Goal: Information Seeking & Learning: Learn about a topic

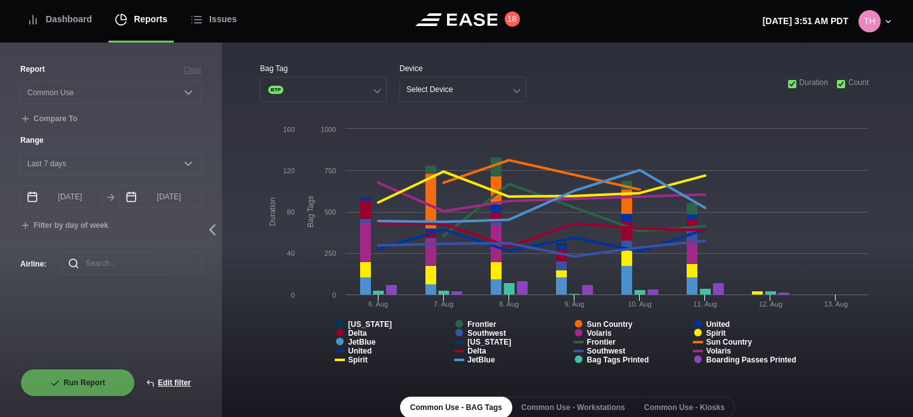
select select "Common Use"
select select "7"
click at [788, 86] on input "checkbox" at bounding box center [792, 84] width 8 height 8
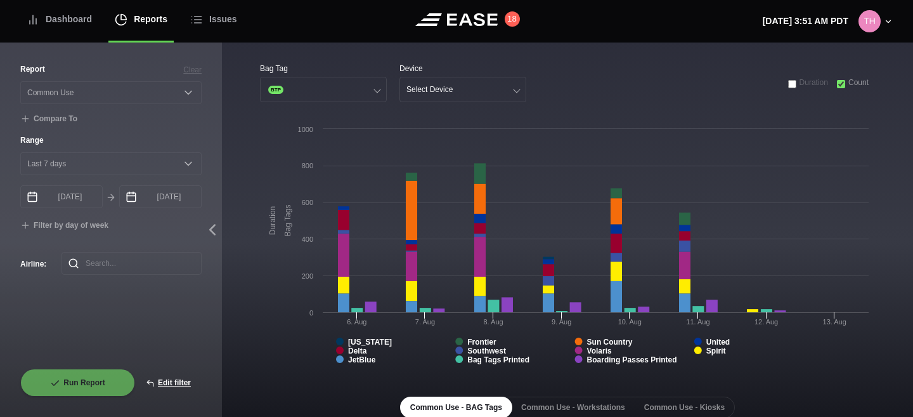
click at [788, 86] on input "checkbox" at bounding box center [792, 84] width 8 height 8
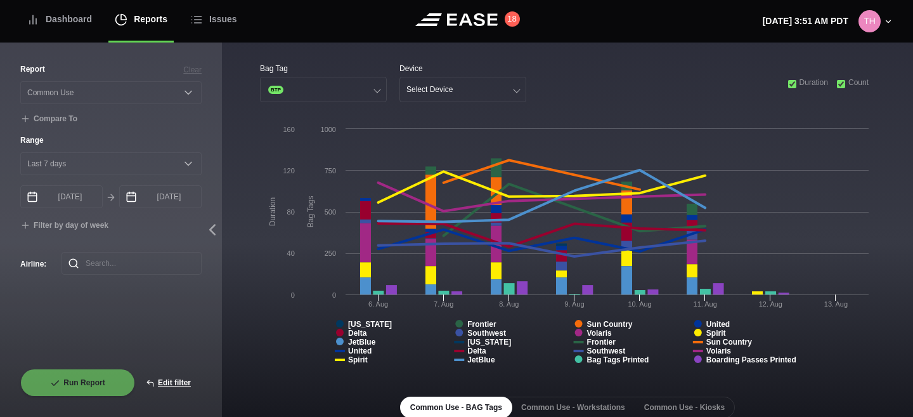
click at [840, 81] on input "checkbox" at bounding box center [841, 84] width 8 height 8
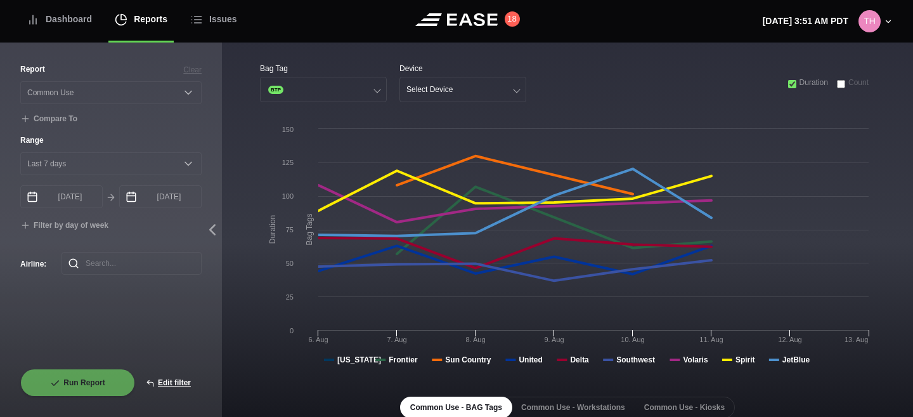
click at [840, 81] on input "checkbox" at bounding box center [841, 84] width 8 height 8
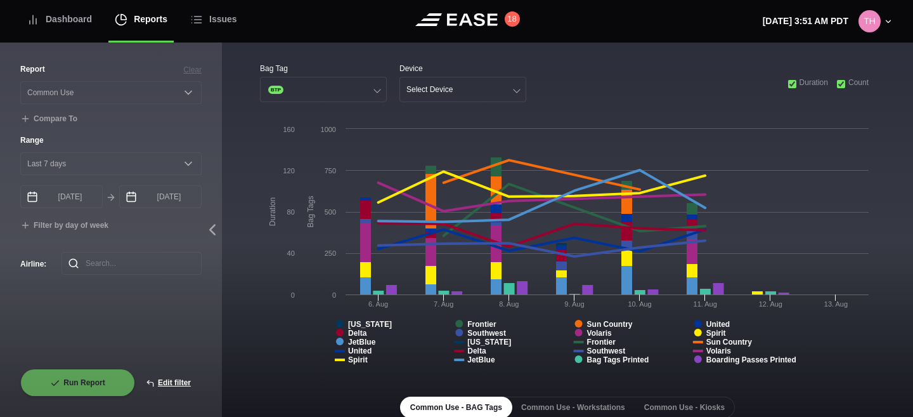
click at [790, 87] on input "checkbox" at bounding box center [792, 84] width 8 height 8
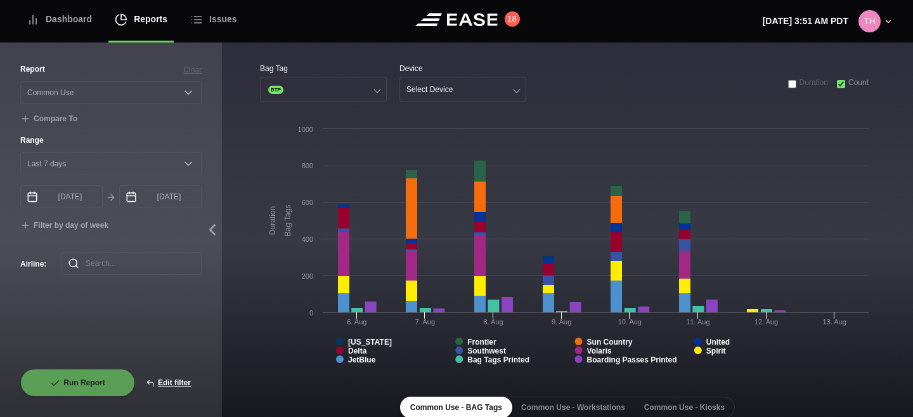
click at [790, 87] on input "checkbox" at bounding box center [792, 84] width 8 height 8
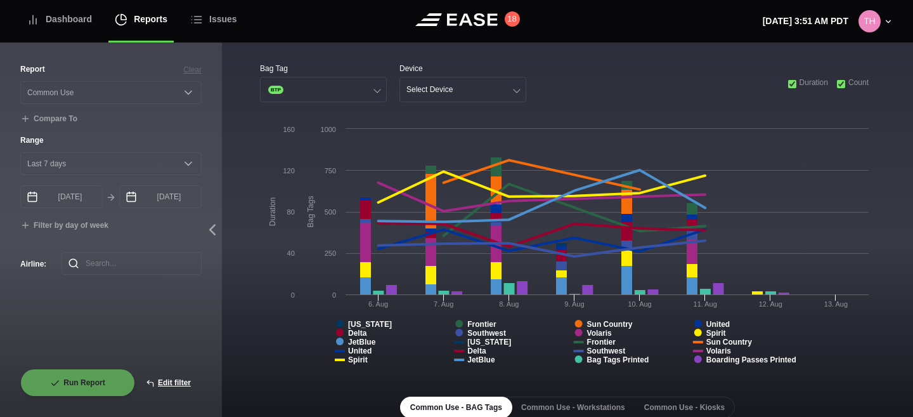
click at [839, 84] on input "checkbox" at bounding box center [841, 84] width 8 height 8
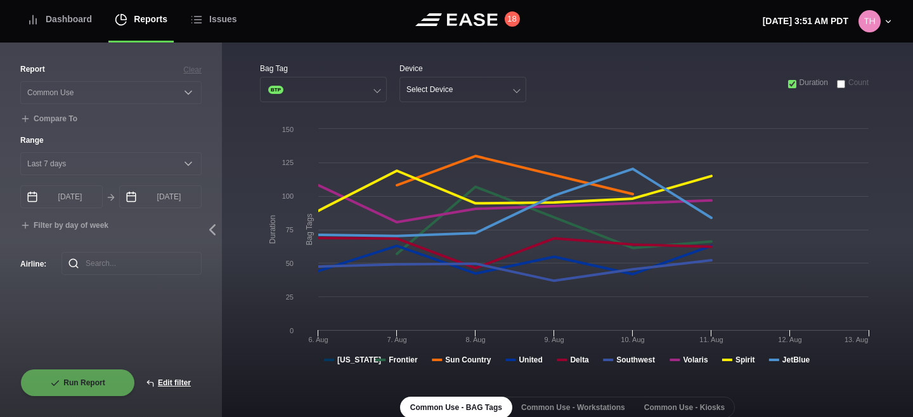
click at [839, 84] on input "checkbox" at bounding box center [841, 84] width 8 height 8
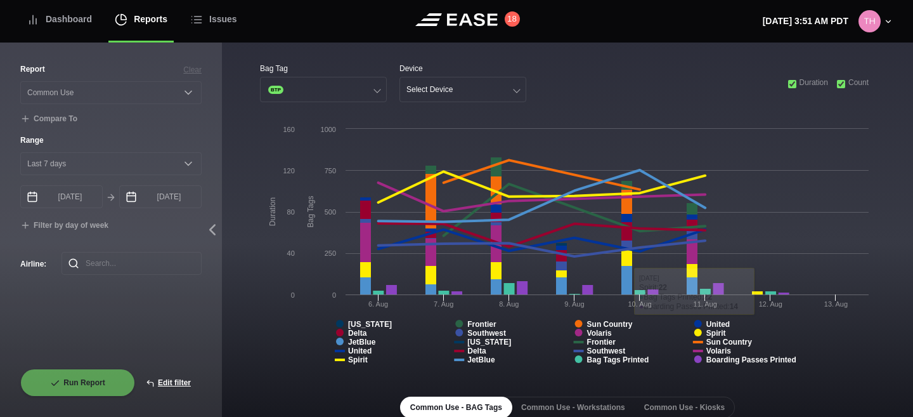
click at [788, 86] on input "checkbox" at bounding box center [792, 84] width 8 height 8
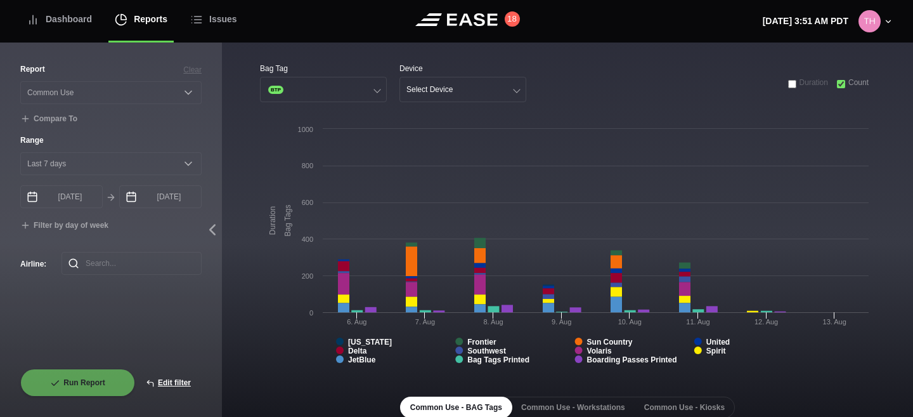
click at [833, 86] on div "Duration Count" at bounding box center [828, 82] width 81 height 11
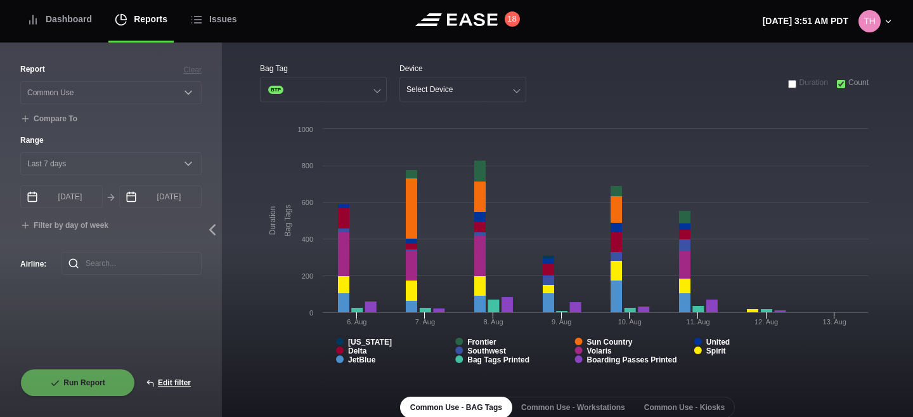
click at [843, 85] on input "checkbox" at bounding box center [841, 84] width 8 height 8
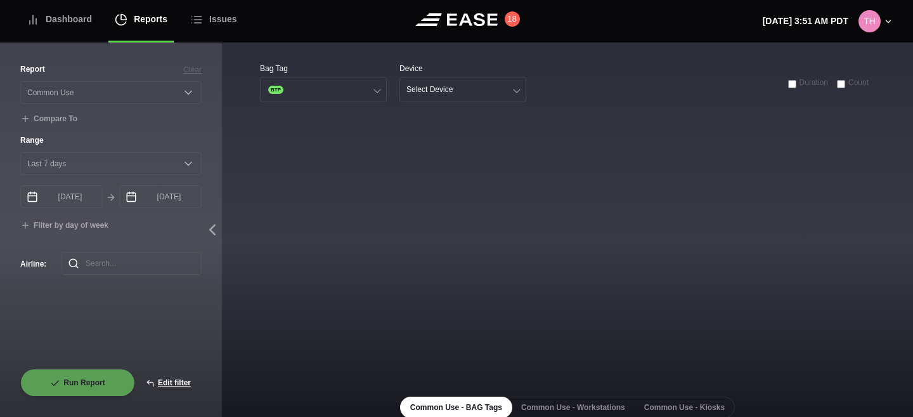
click at [843, 85] on input "checkbox" at bounding box center [841, 84] width 8 height 8
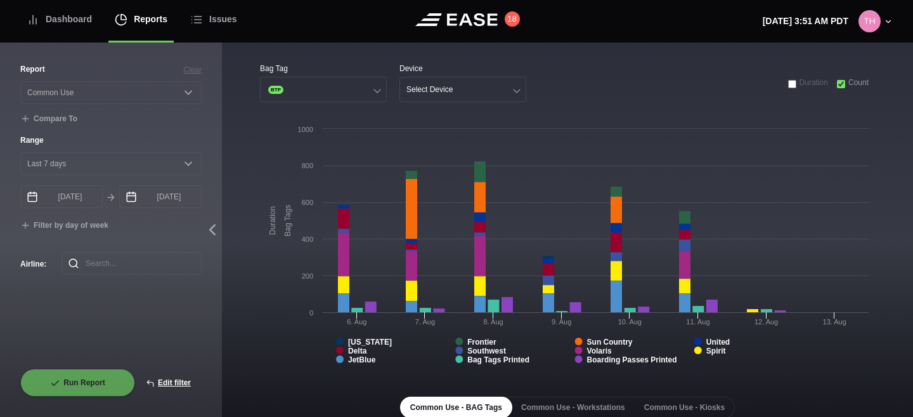
click at [791, 86] on input "checkbox" at bounding box center [792, 84] width 8 height 8
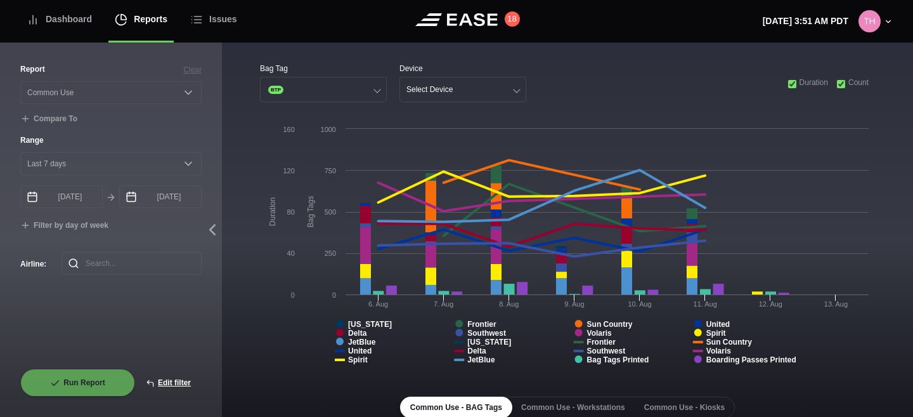
click at [838, 86] on input "checkbox" at bounding box center [841, 84] width 8 height 8
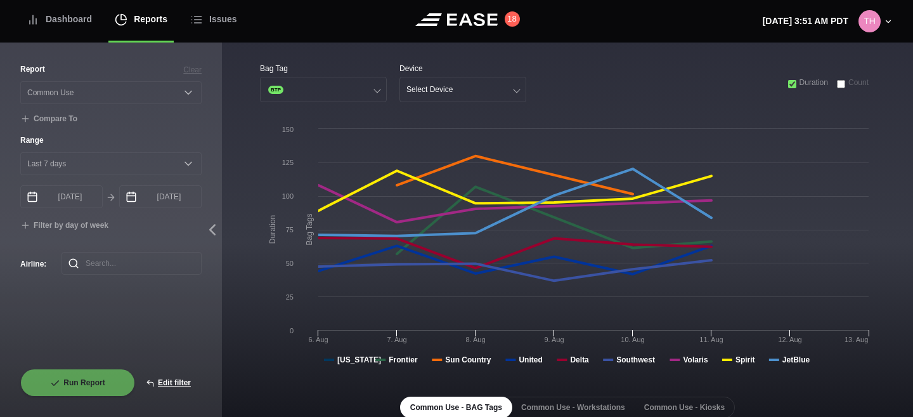
click at [838, 86] on input "checkbox" at bounding box center [841, 84] width 8 height 8
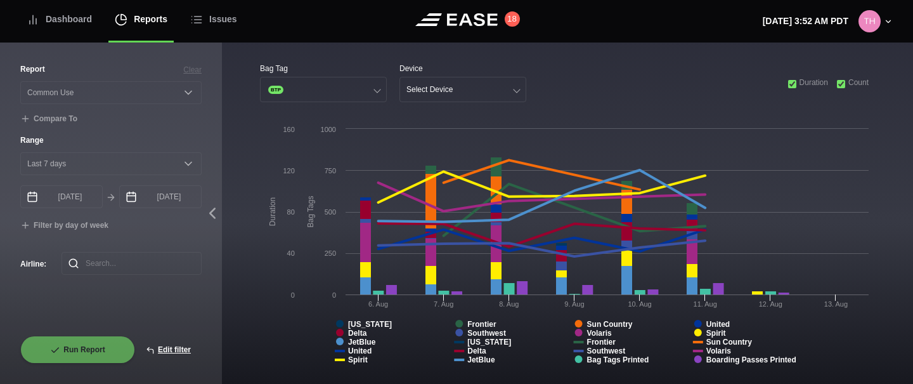
click at [790, 82] on input "checkbox" at bounding box center [792, 84] width 8 height 8
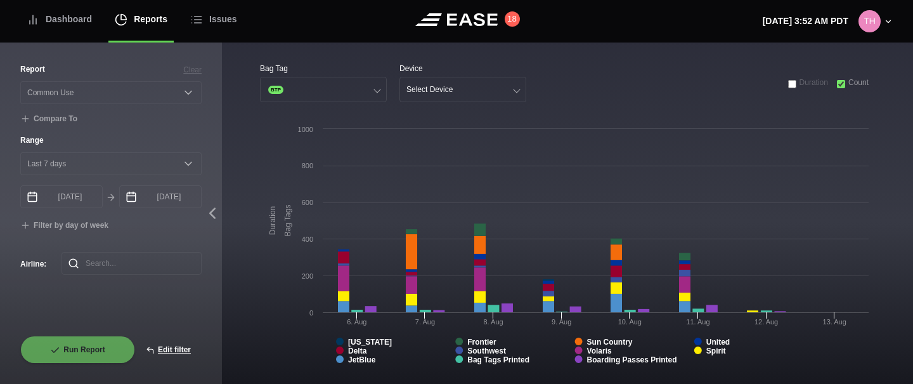
click at [790, 82] on input "checkbox" at bounding box center [792, 84] width 8 height 8
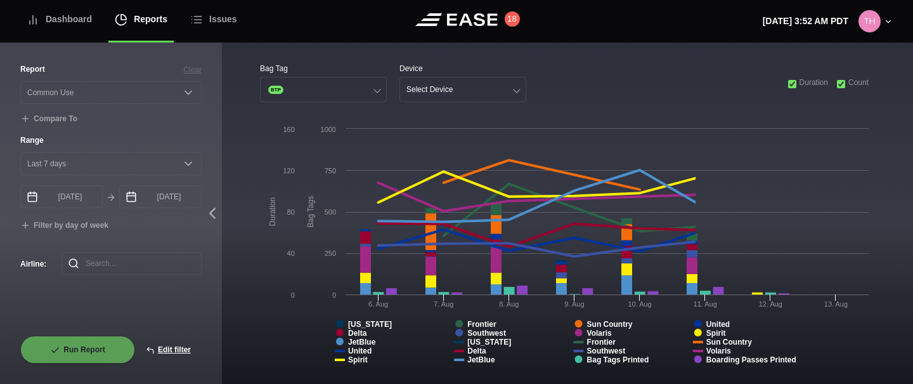
click at [840, 82] on input "checkbox" at bounding box center [841, 84] width 8 height 8
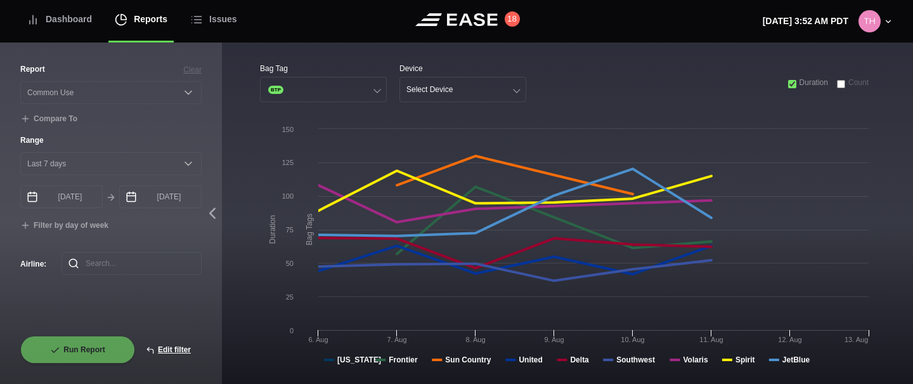
click at [840, 82] on input "checkbox" at bounding box center [841, 84] width 8 height 8
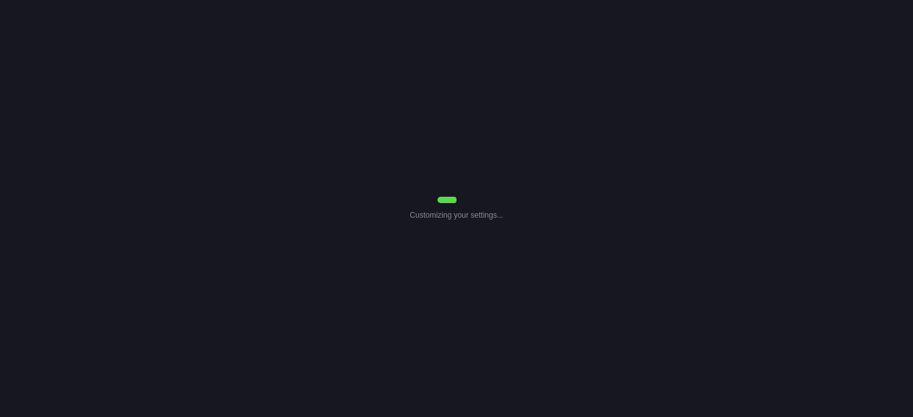
select select "Common Use"
select select "7"
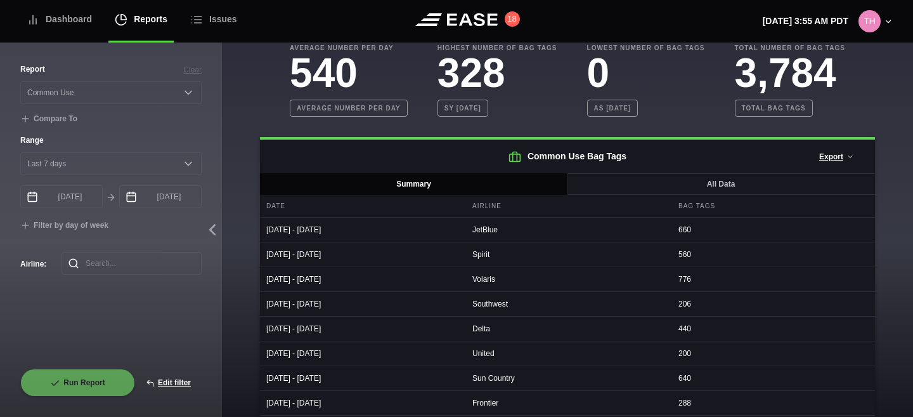
scroll to position [392, 0]
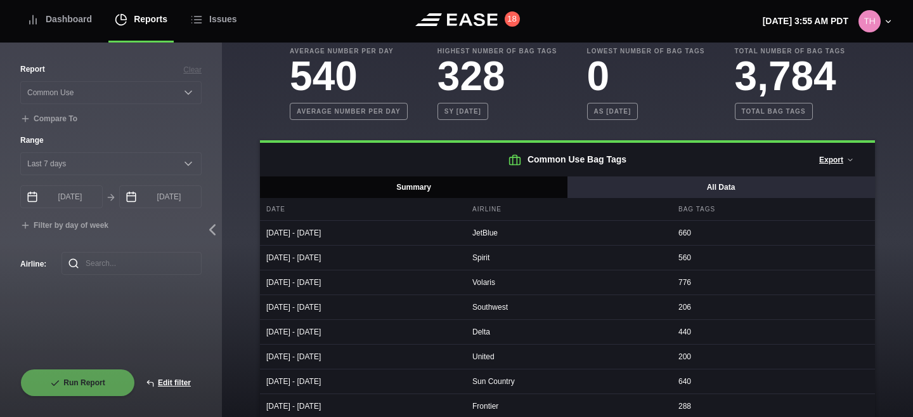
click at [609, 184] on button "All Data" at bounding box center [721, 187] width 308 height 22
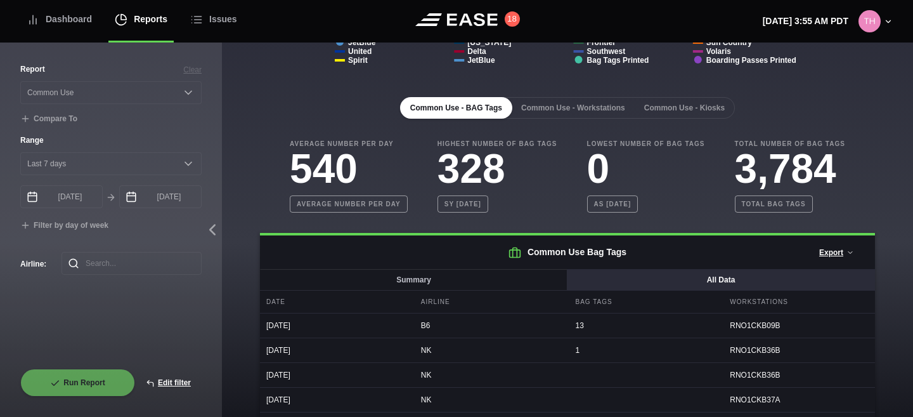
scroll to position [289, 0]
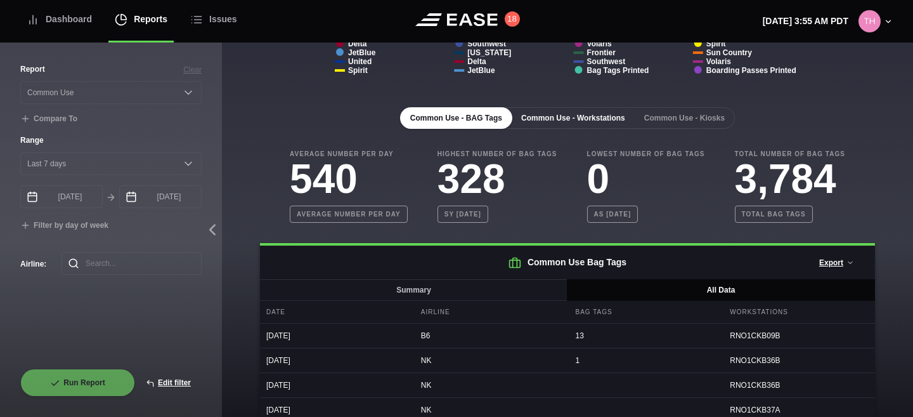
click at [598, 121] on button "Common Use - Workstations" at bounding box center [573, 118] width 124 height 22
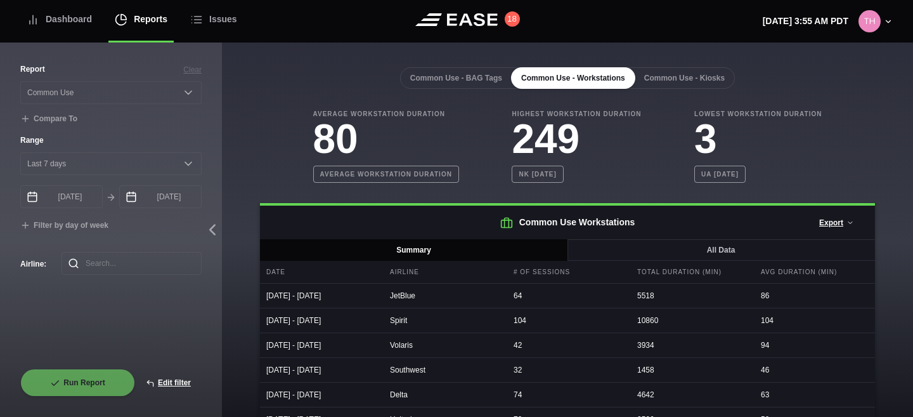
scroll to position [256, 0]
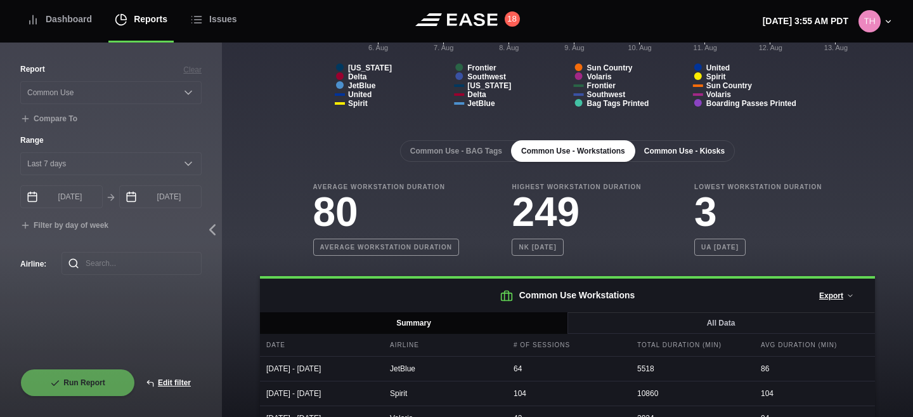
click at [667, 147] on button "Common Use - Kiosks" at bounding box center [684, 151] width 101 height 22
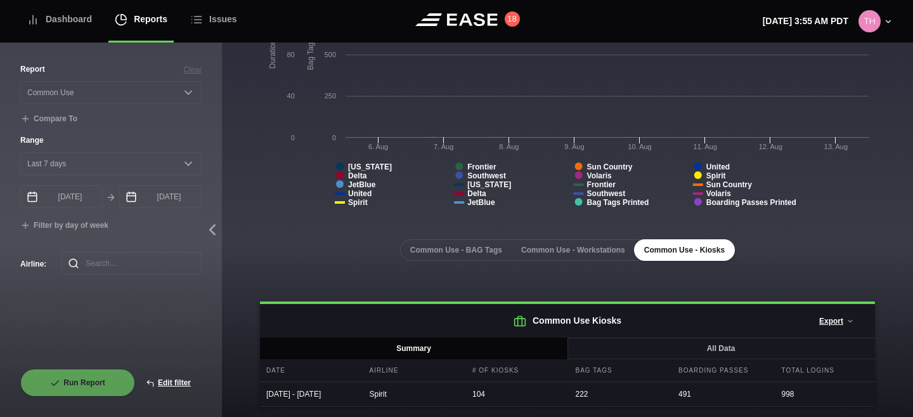
scroll to position [169, 0]
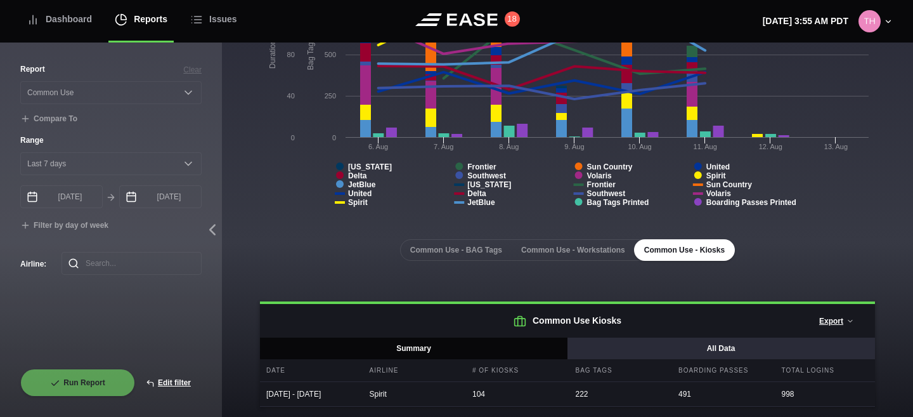
click at [679, 338] on button "All Data" at bounding box center [721, 348] width 308 height 22
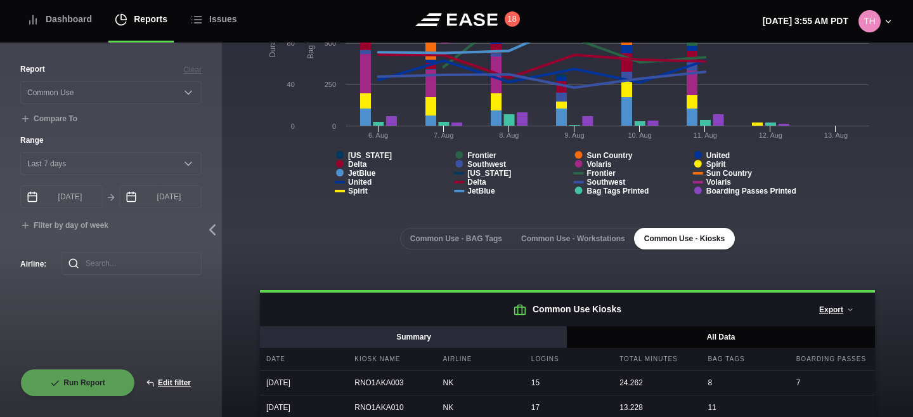
click at [520, 344] on button "Summary" at bounding box center [414, 337] width 308 height 22
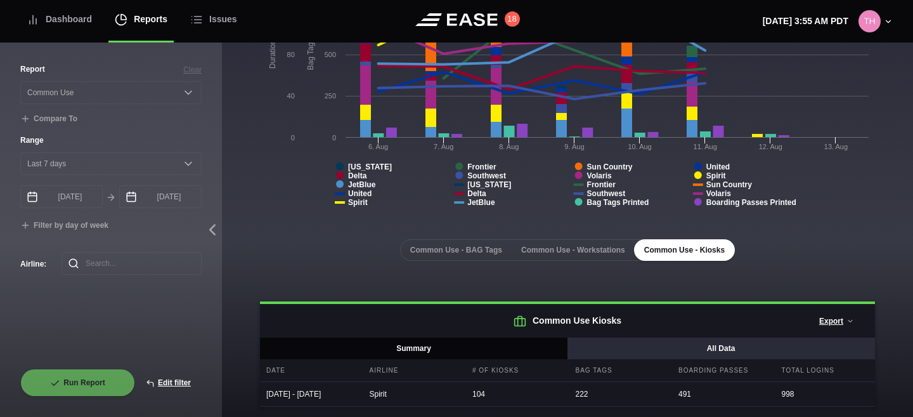
click at [641, 337] on button "All Data" at bounding box center [721, 348] width 308 height 22
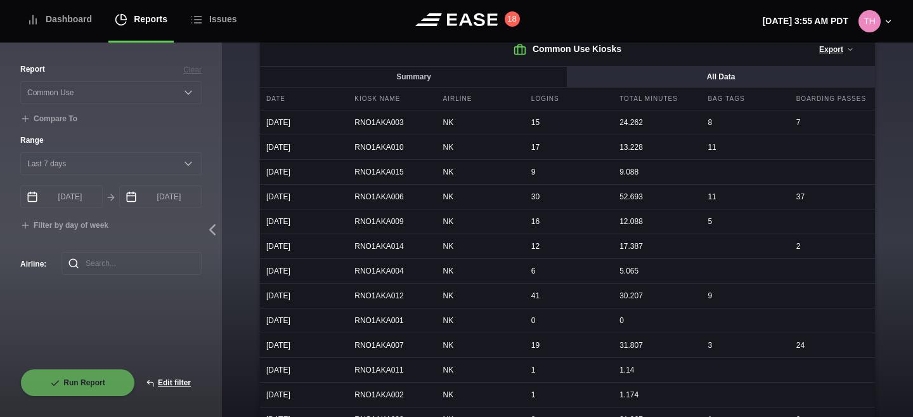
scroll to position [432, 0]
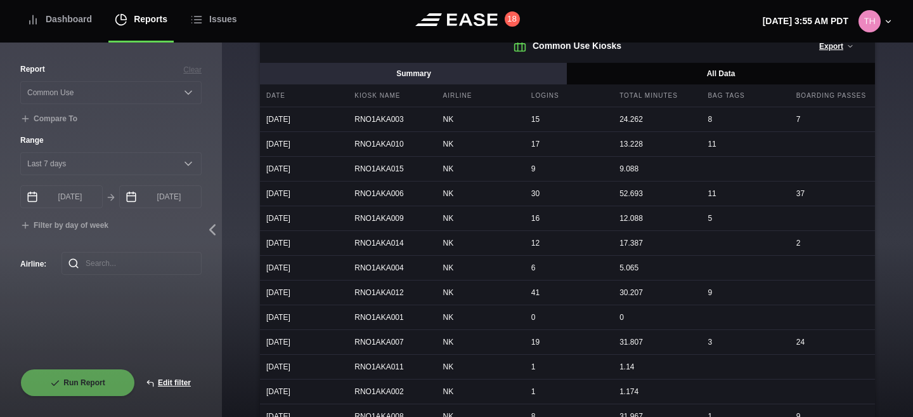
click at [466, 79] on button "Summary" at bounding box center [414, 74] width 308 height 22
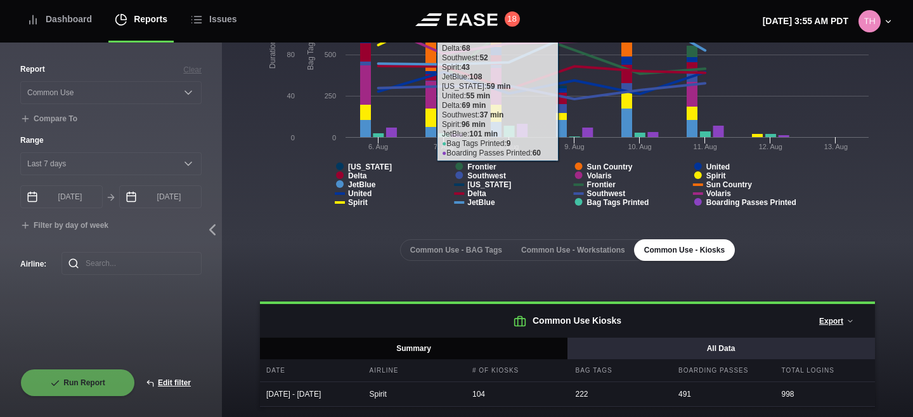
click at [714, 337] on button "All Data" at bounding box center [721, 348] width 308 height 22
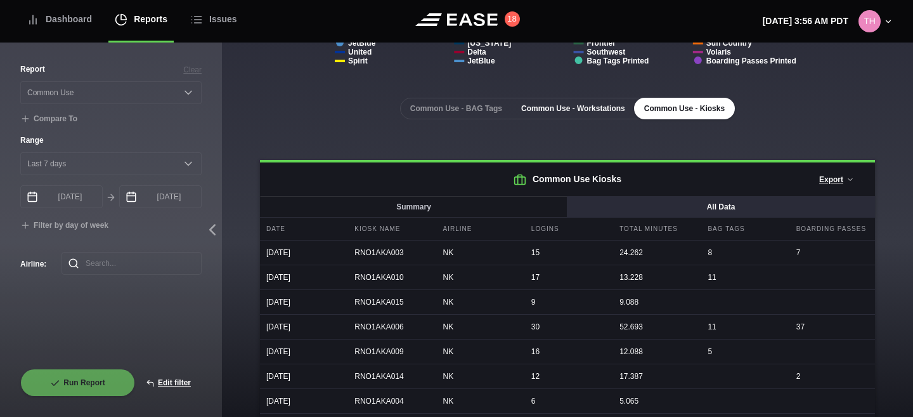
scroll to position [303, 0]
